Goal: Task Accomplishment & Management: Manage account settings

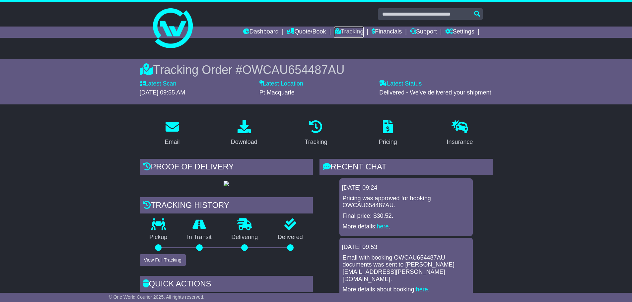
click at [347, 32] on link "Tracking" at bounding box center [348, 32] width 29 height 11
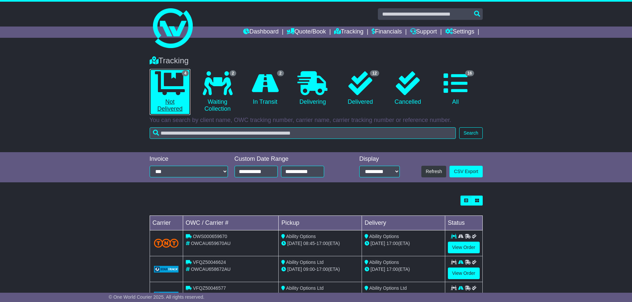
click at [169, 93] on icon at bounding box center [170, 83] width 30 height 24
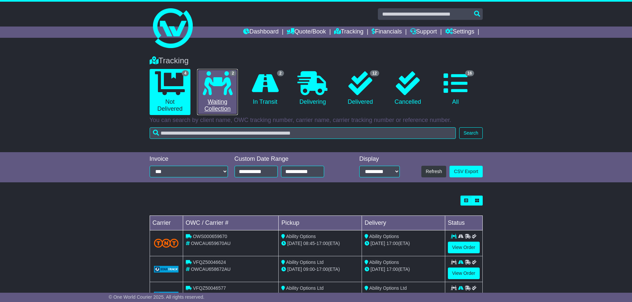
click at [226, 89] on icon at bounding box center [218, 83] width 30 height 24
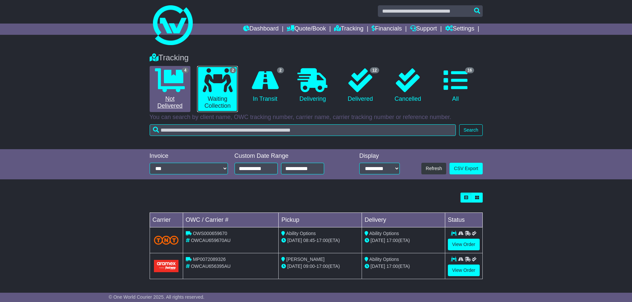
scroll to position [4, 0]
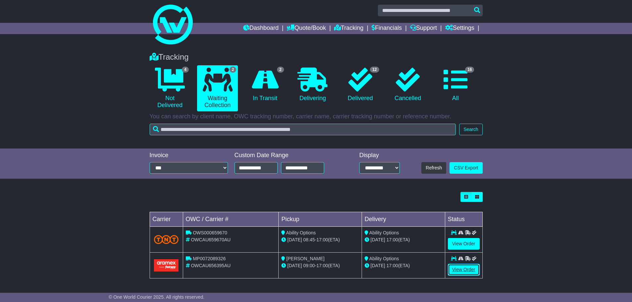
click at [467, 271] on link "View Order" at bounding box center [464, 270] width 32 height 12
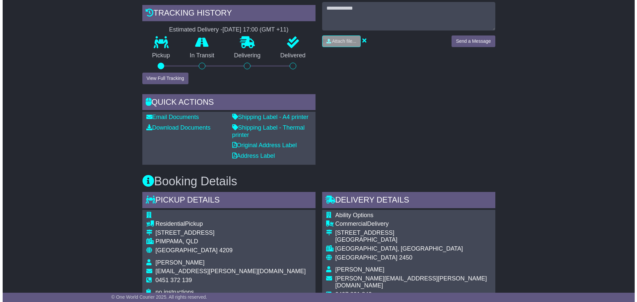
scroll to position [232, 0]
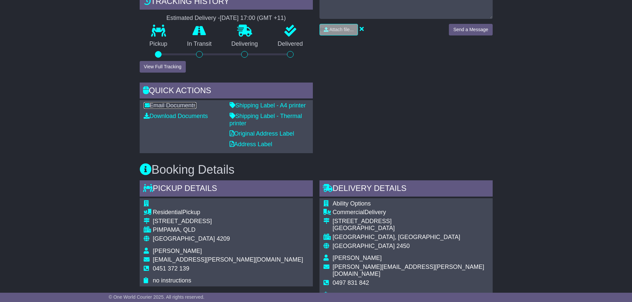
click at [187, 107] on link "Email Documents" at bounding box center [170, 105] width 53 height 7
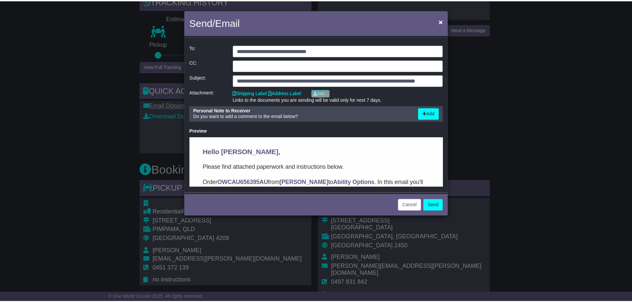
scroll to position [0, 0]
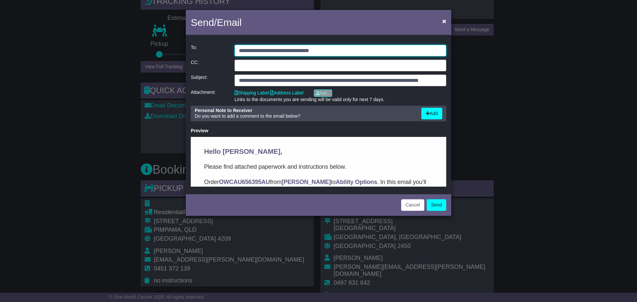
drag, startPoint x: 270, startPoint y: 50, endPoint x: 179, endPoint y: 50, distance: 90.2
click at [179, 50] on div "**********" at bounding box center [318, 151] width 637 height 302
type input "*"
type input "**********"
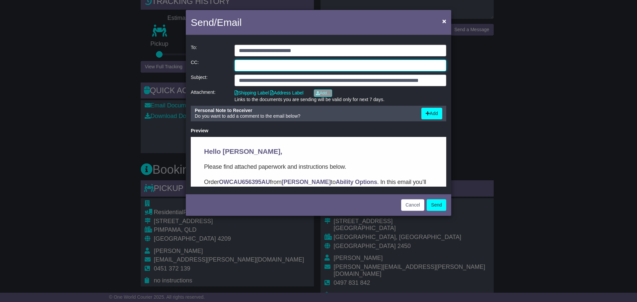
drag, startPoint x: 250, startPoint y: 61, endPoint x: 253, endPoint y: 65, distance: 5.2
click at [251, 62] on input "email" at bounding box center [341, 66] width 212 height 12
type input "**********"
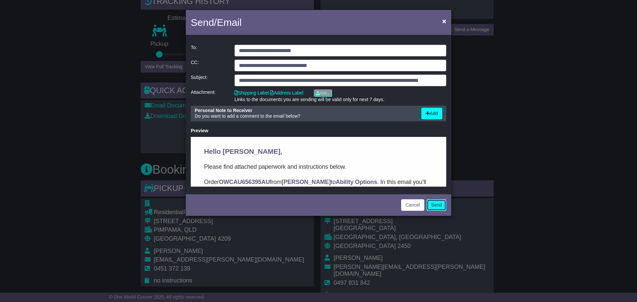
click at [437, 204] on button "Send" at bounding box center [437, 205] width 20 height 12
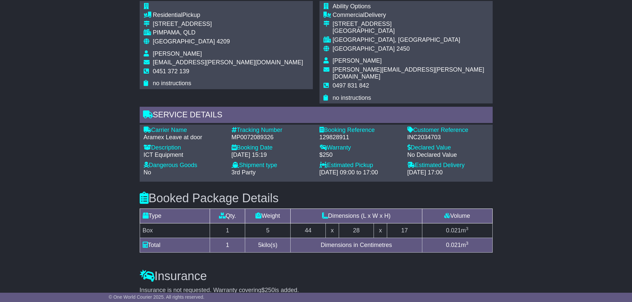
scroll to position [431, 0]
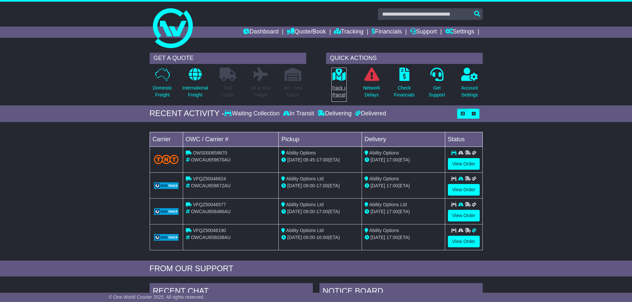
click at [336, 82] on link "Track a Parcel" at bounding box center [339, 84] width 16 height 35
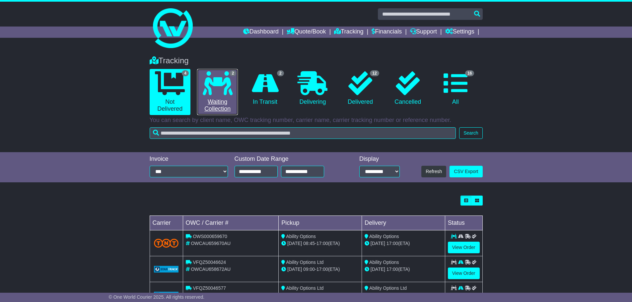
click at [213, 89] on icon at bounding box center [218, 83] width 30 height 24
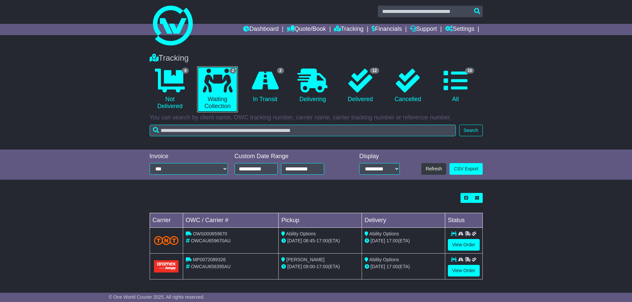
scroll to position [4, 0]
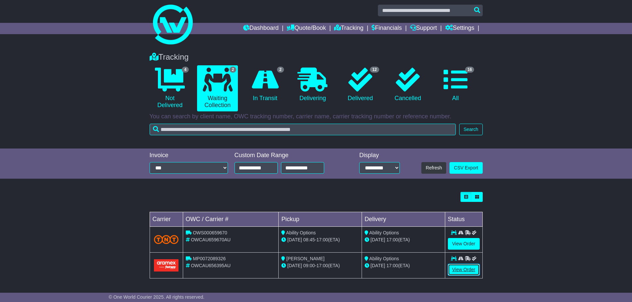
click at [468, 272] on link "View Order" at bounding box center [464, 270] width 32 height 12
